Goal: Task Accomplishment & Management: Complete application form

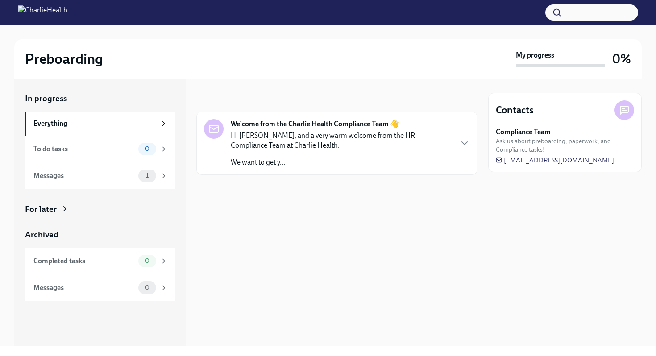
click at [308, 241] on div "In progress Welcome from the Charlie Health Compliance Team 👋 Hi Celeste, and a…" at bounding box center [336, 213] width 281 height 268
click at [284, 137] on p "Hi Celeste, and a very warm welcome from the HR Compliance Team at Charlie Heal…" at bounding box center [341, 141] width 221 height 20
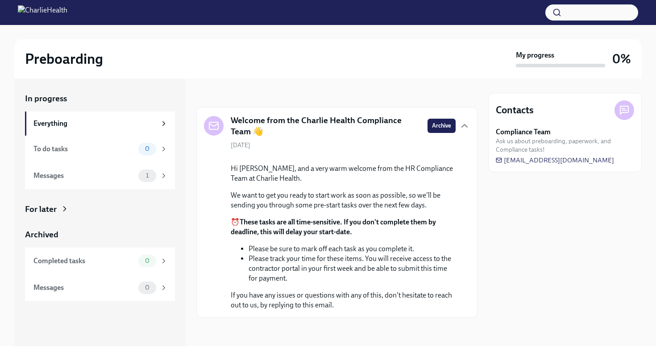
scroll to position [69, 0]
click at [146, 175] on span "1" at bounding box center [147, 175] width 13 height 7
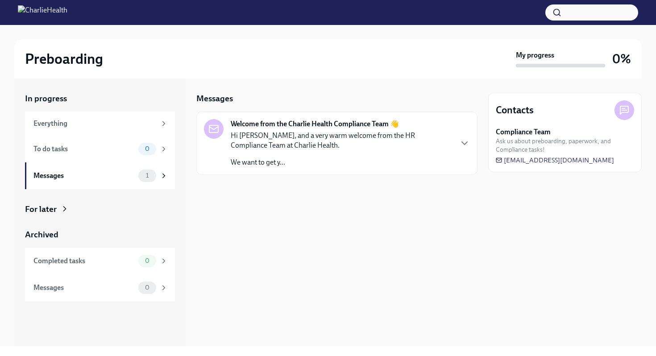
click at [300, 142] on p "Hi Celeste, and a very warm welcome from the HR Compliance Team at Charlie Heal…" at bounding box center [341, 141] width 221 height 20
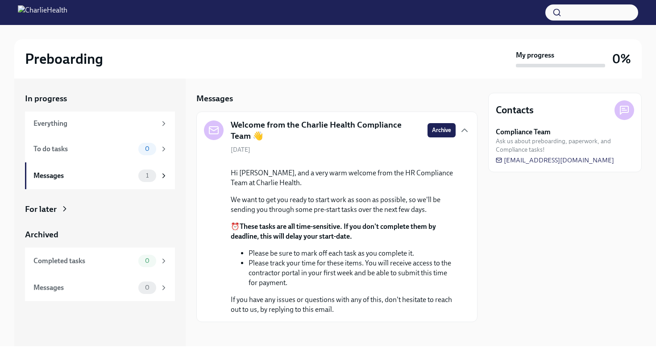
click at [466, 126] on icon "button" at bounding box center [464, 130] width 11 height 11
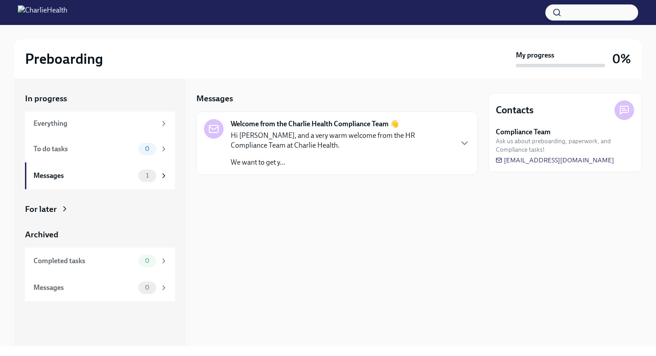
click at [543, 57] on strong "My progress" at bounding box center [535, 55] width 38 height 10
drag, startPoint x: 0, startPoint y: 0, endPoint x: 80, endPoint y: 70, distance: 106.3
click at [80, 70] on div "Preboarding My progress 0%" at bounding box center [328, 58] width 628 height 39
click at [133, 119] on div "Everything" at bounding box center [94, 124] width 123 height 10
click at [161, 121] on icon at bounding box center [164, 124] width 8 height 8
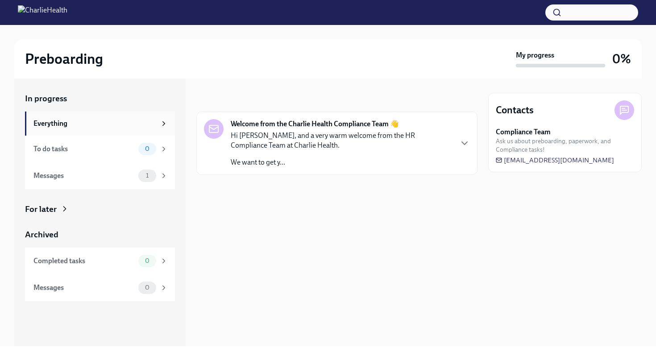
drag, startPoint x: 80, startPoint y: 70, endPoint x: 163, endPoint y: 123, distance: 98.0
click at [163, 123] on icon at bounding box center [164, 124] width 8 height 8
click at [158, 257] on div "0" at bounding box center [152, 261] width 29 height 13
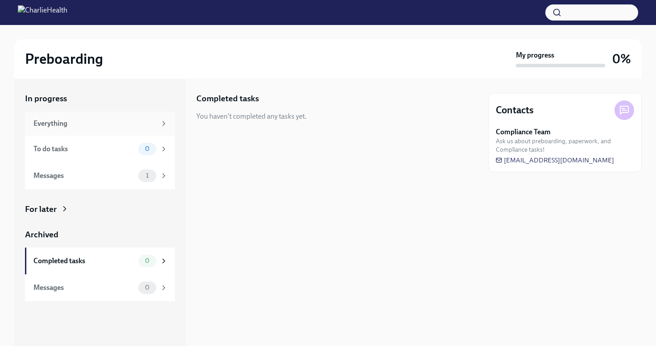
click at [78, 287] on div "Messages" at bounding box center [83, 288] width 101 height 10
click at [530, 134] on strong "Compliance Team" at bounding box center [523, 132] width 55 height 10
click at [67, 121] on div "Everything" at bounding box center [94, 124] width 123 height 10
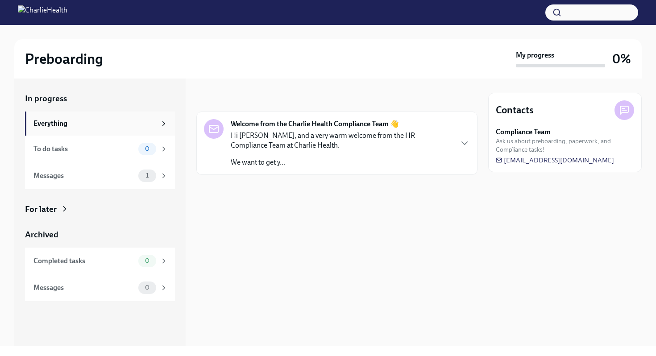
click at [67, 121] on div "Everything" at bounding box center [94, 124] width 123 height 10
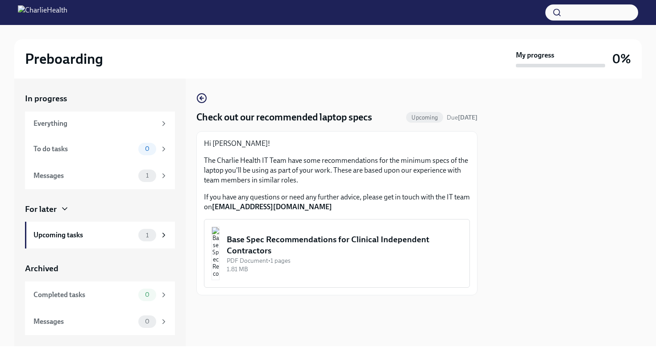
click at [318, 246] on div "Base Spec Recommendations for Clinical Independent Contractors" at bounding box center [345, 245] width 236 height 23
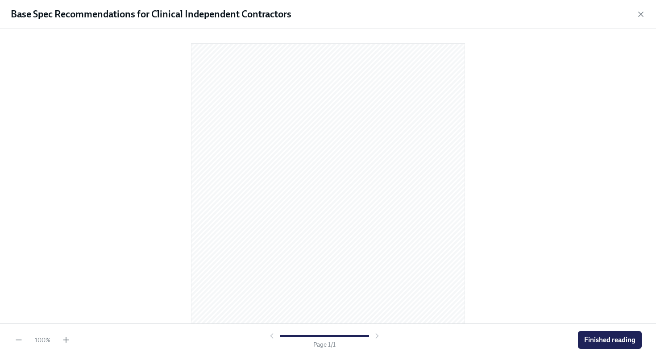
drag, startPoint x: 0, startPoint y: 0, endPoint x: 377, endPoint y: 334, distance: 503.8
click at [377, 334] on div at bounding box center [324, 336] width 114 height 9
drag, startPoint x: 377, startPoint y: 334, endPoint x: 367, endPoint y: 335, distance: 9.4
click at [367, 335] on div at bounding box center [324, 336] width 89 height 2
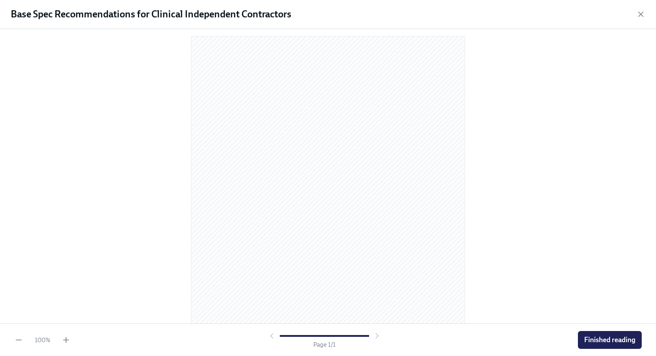
click at [369, 335] on div at bounding box center [324, 336] width 114 height 9
drag, startPoint x: 367, startPoint y: 335, endPoint x: 497, endPoint y: 156, distance: 221.0
click at [497, 156] on div at bounding box center [328, 167] width 628 height 277
drag, startPoint x: 497, startPoint y: 156, endPoint x: 512, endPoint y: 150, distance: 16.0
click at [512, 150] on div at bounding box center [328, 167] width 628 height 277
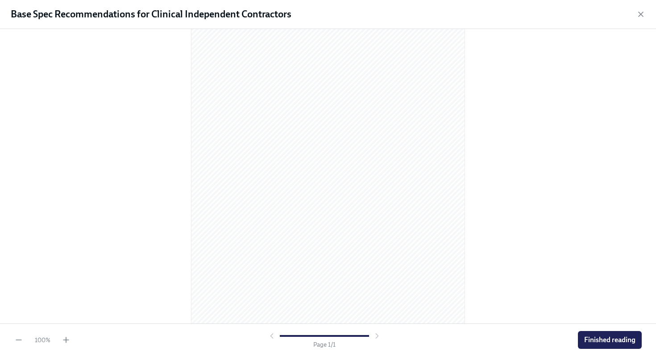
scroll to position [74, 0]
click at [601, 347] on button "Finished reading" at bounding box center [610, 340] width 64 height 18
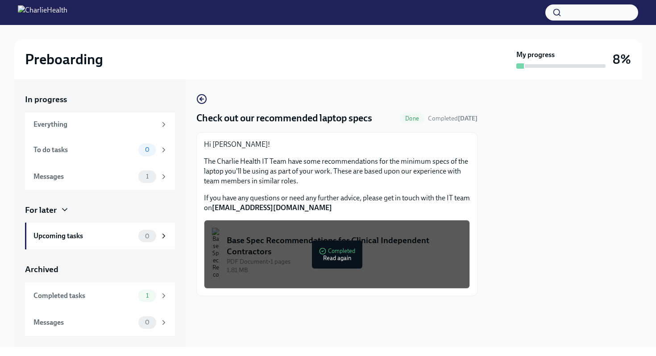
drag, startPoint x: 512, startPoint y: 150, endPoint x: 532, endPoint y: 174, distance: 31.4
click at [532, 174] on div at bounding box center [565, 213] width 154 height 268
click at [104, 288] on div "Completed tasks 1" at bounding box center [100, 296] width 150 height 27
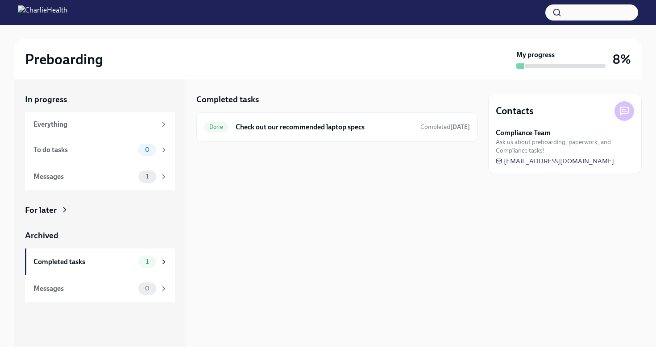
drag, startPoint x: 532, startPoint y: 174, endPoint x: 570, endPoint y: 59, distance: 121.0
click at [570, 59] on div "My progress" at bounding box center [561, 59] width 89 height 19
